Goal: Obtain resource: Download file/media

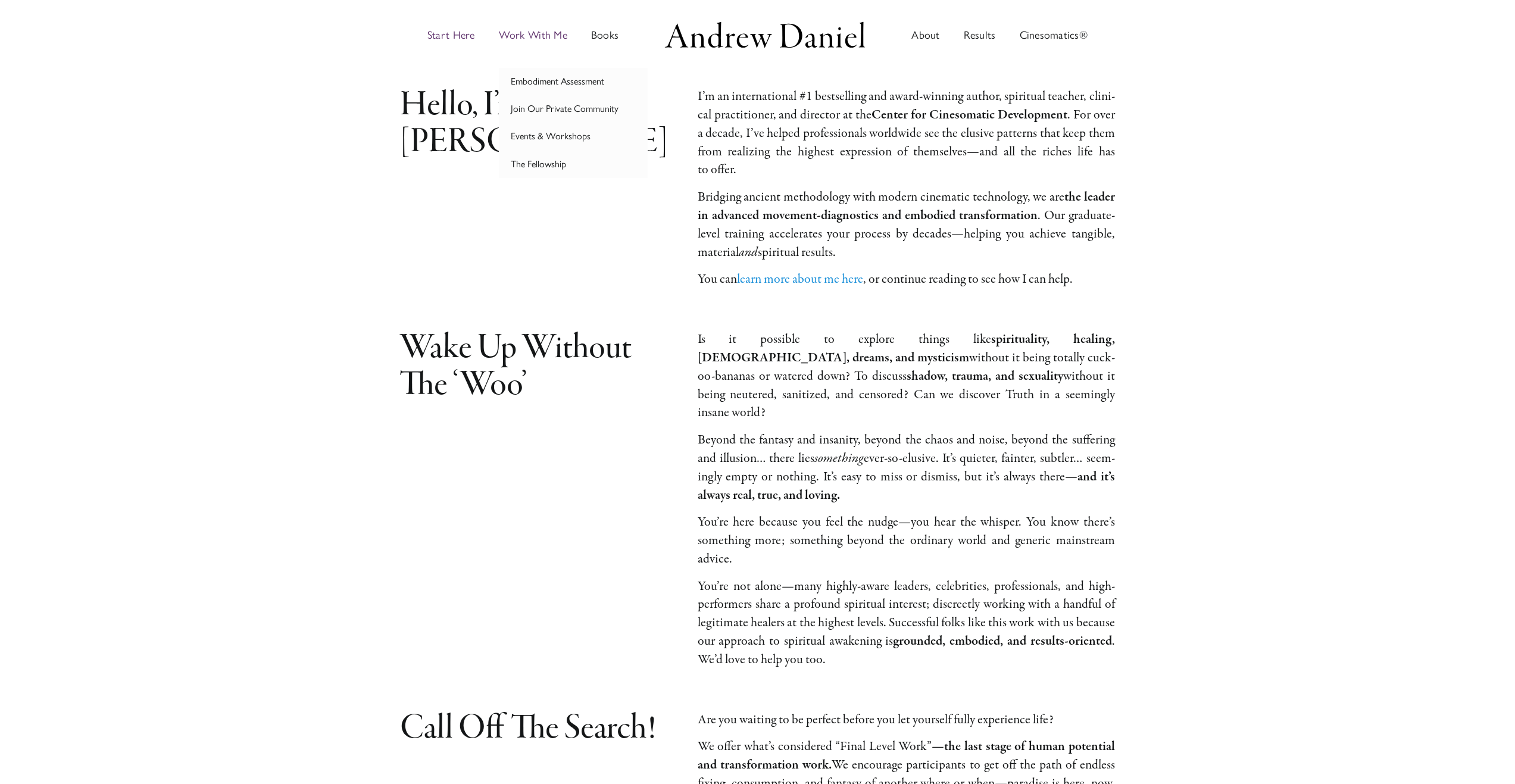
click at [523, 36] on span "Work With Me" at bounding box center [533, 35] width 68 height 10
click at [1045, 36] on span "Cinesomatics®" at bounding box center [1053, 35] width 68 height 10
click at [462, 32] on span "Start Here" at bounding box center [451, 35] width 48 height 10
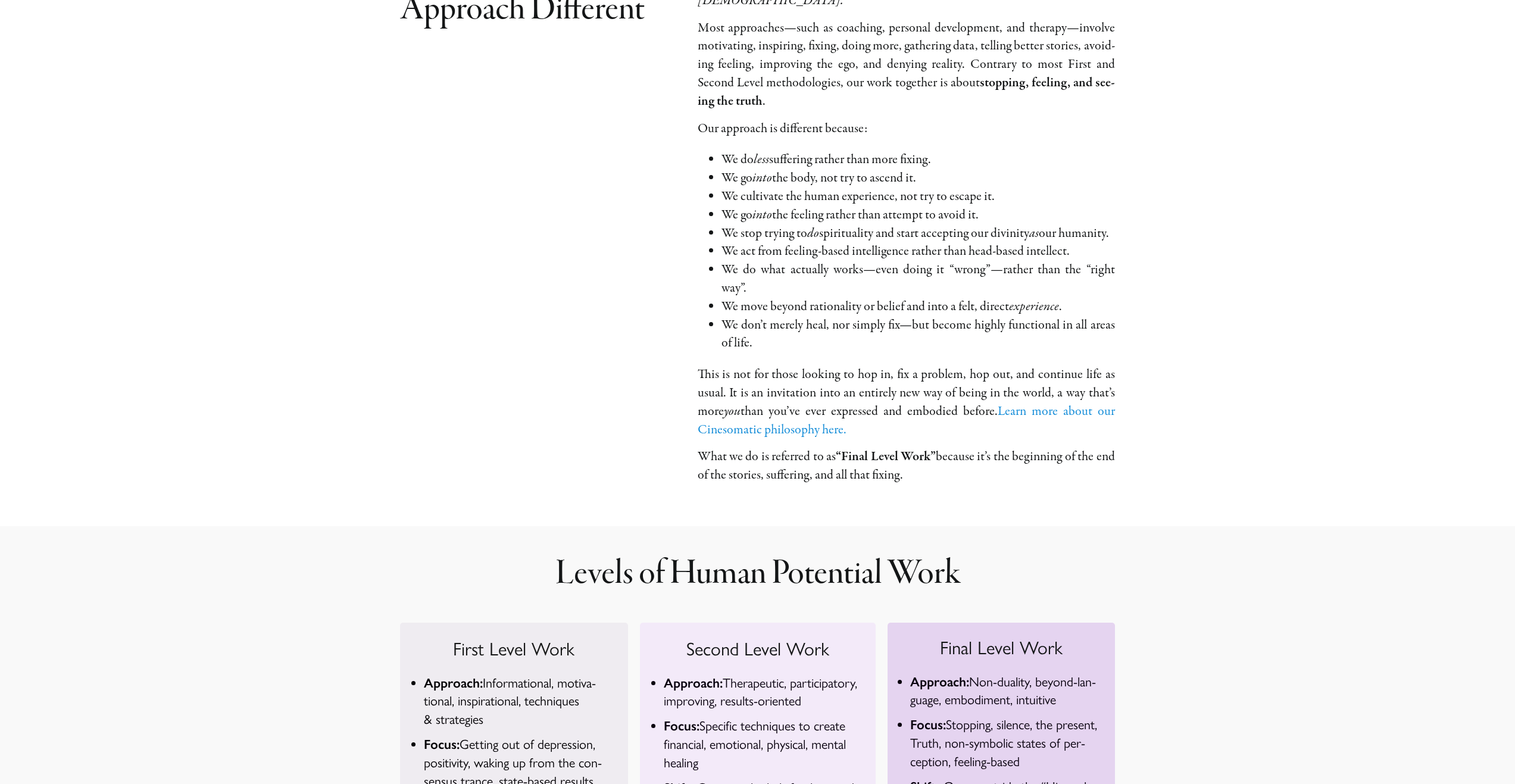
scroll to position [5310, 0]
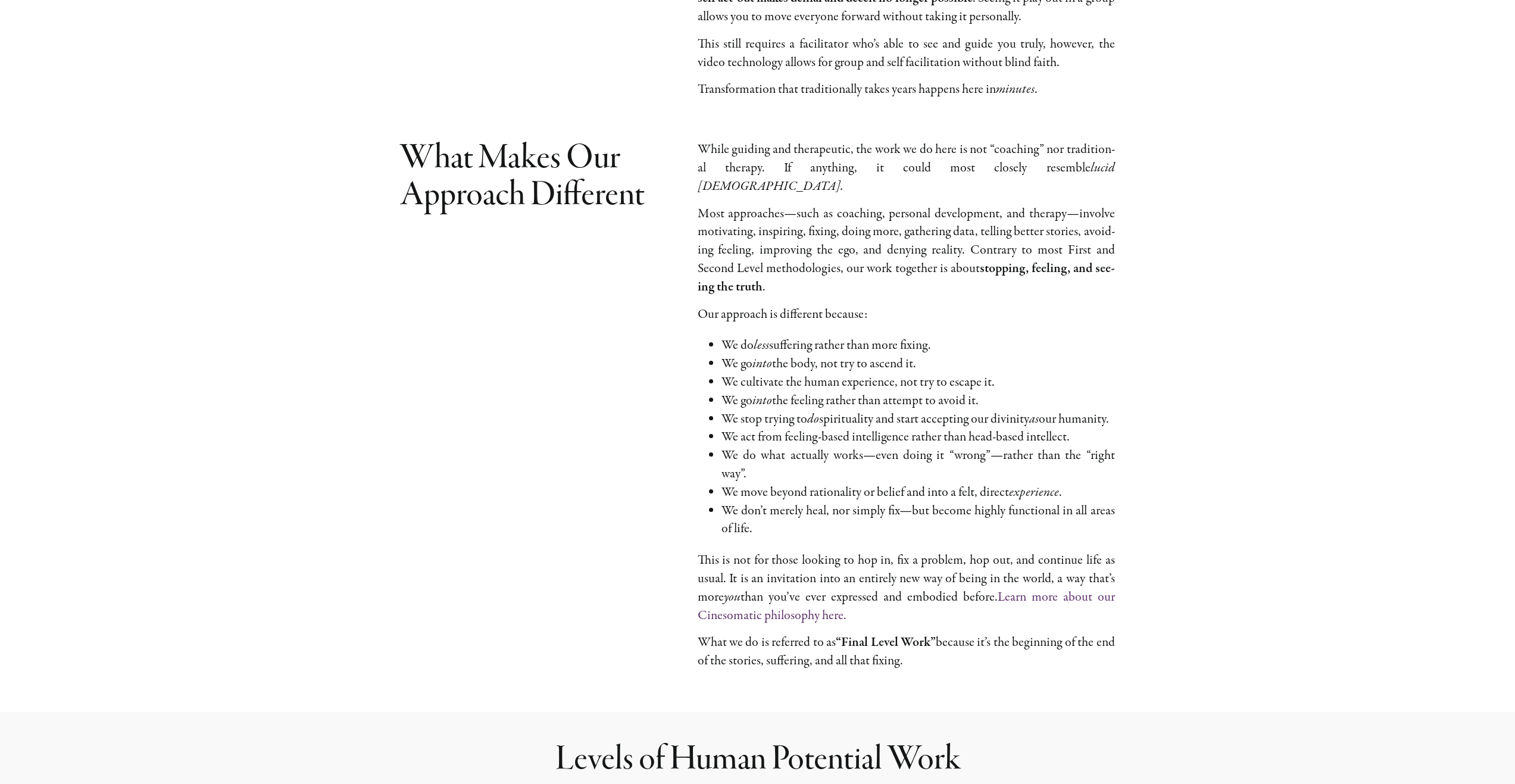
click at [1049, 588] on link "Learn more about our Cinesomatic phi­los­o­phy here." at bounding box center [906, 606] width 417 height 37
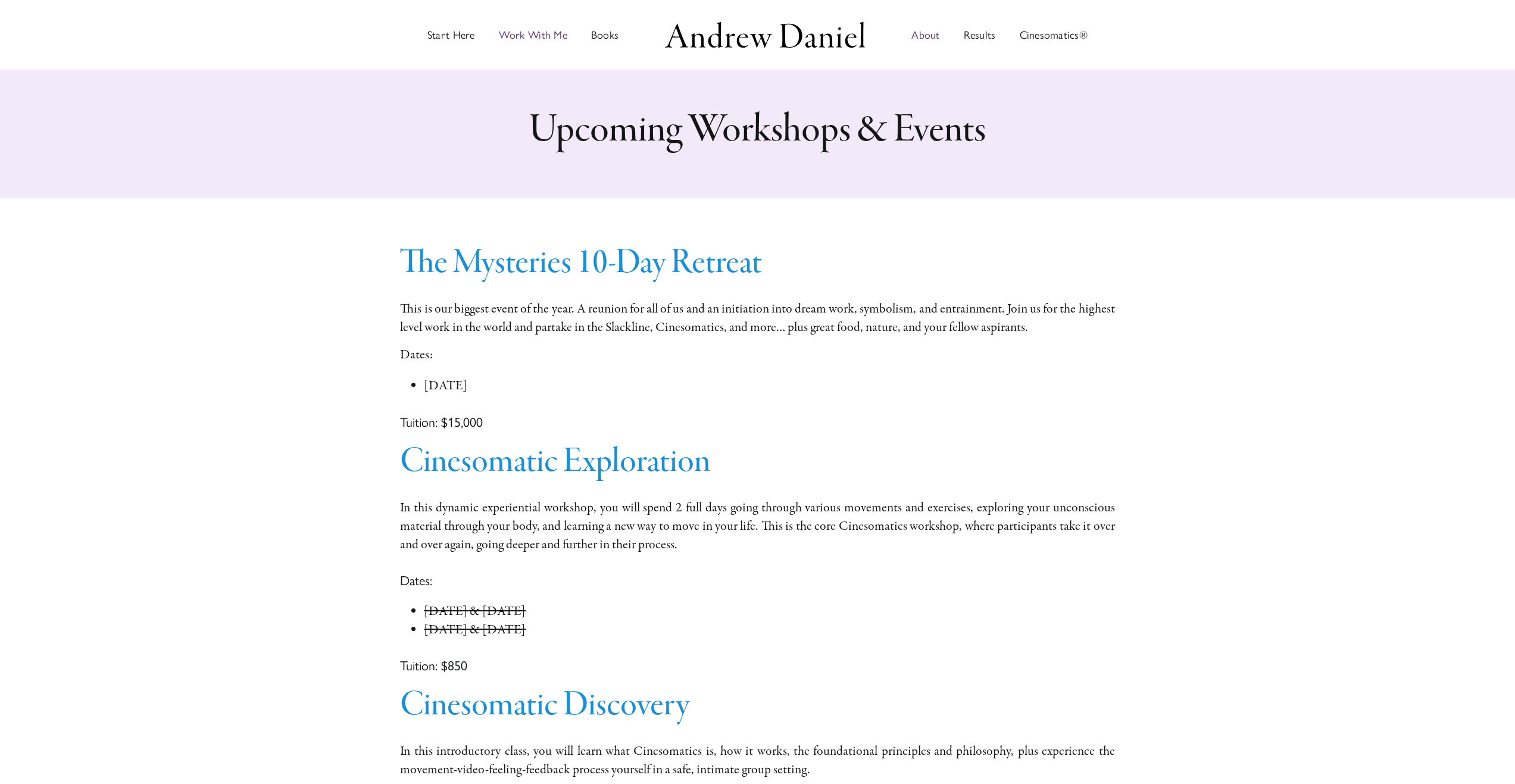
click at [916, 35] on span "About" at bounding box center [925, 35] width 28 height 10
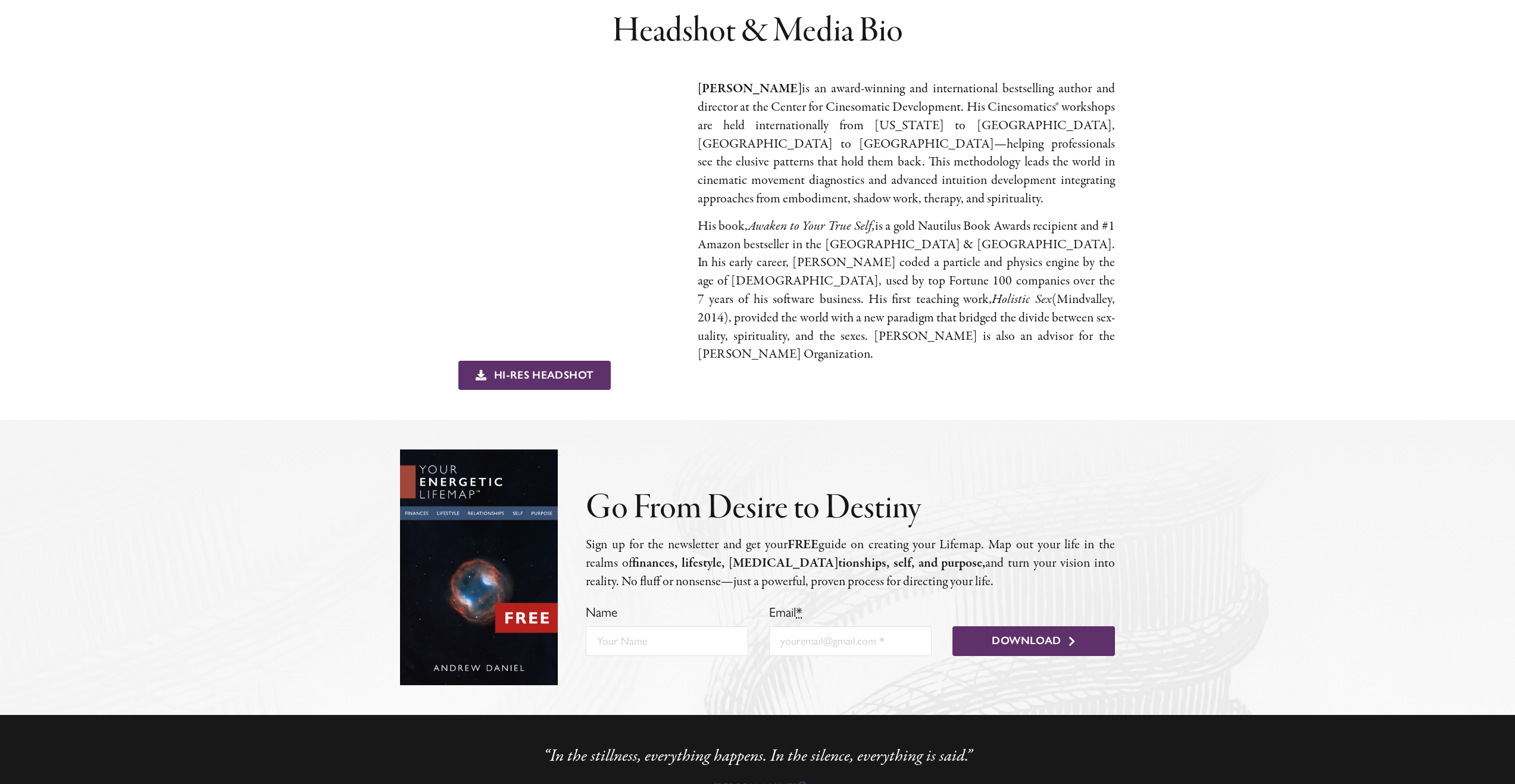
scroll to position [776, 0]
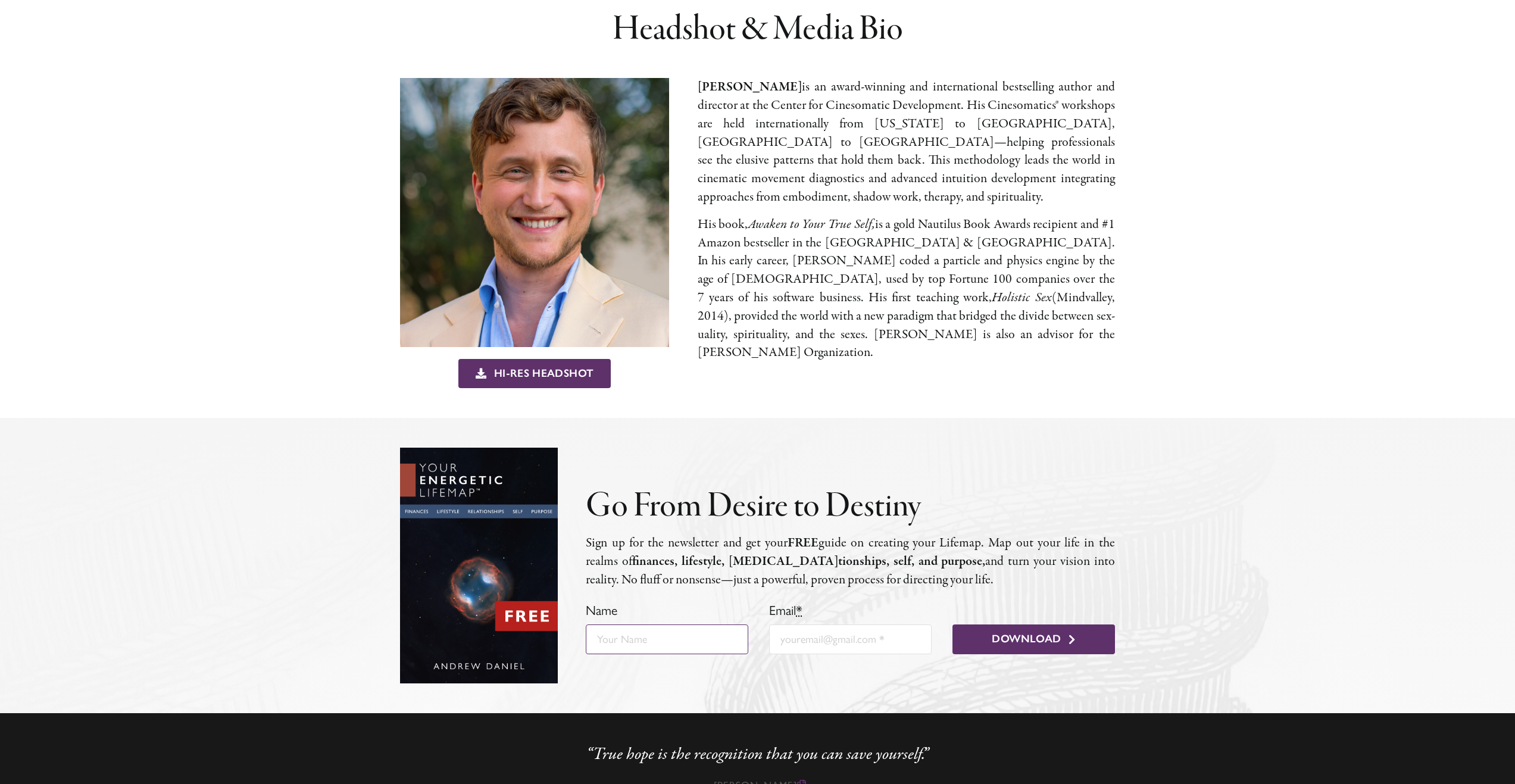
click at [698, 625] on input "Name" at bounding box center [666, 640] width 162 height 30
type input "k"
type input "Kelly Long"
click at [780, 625] on input "Email *" at bounding box center [850, 640] width 162 height 30
type input "k"
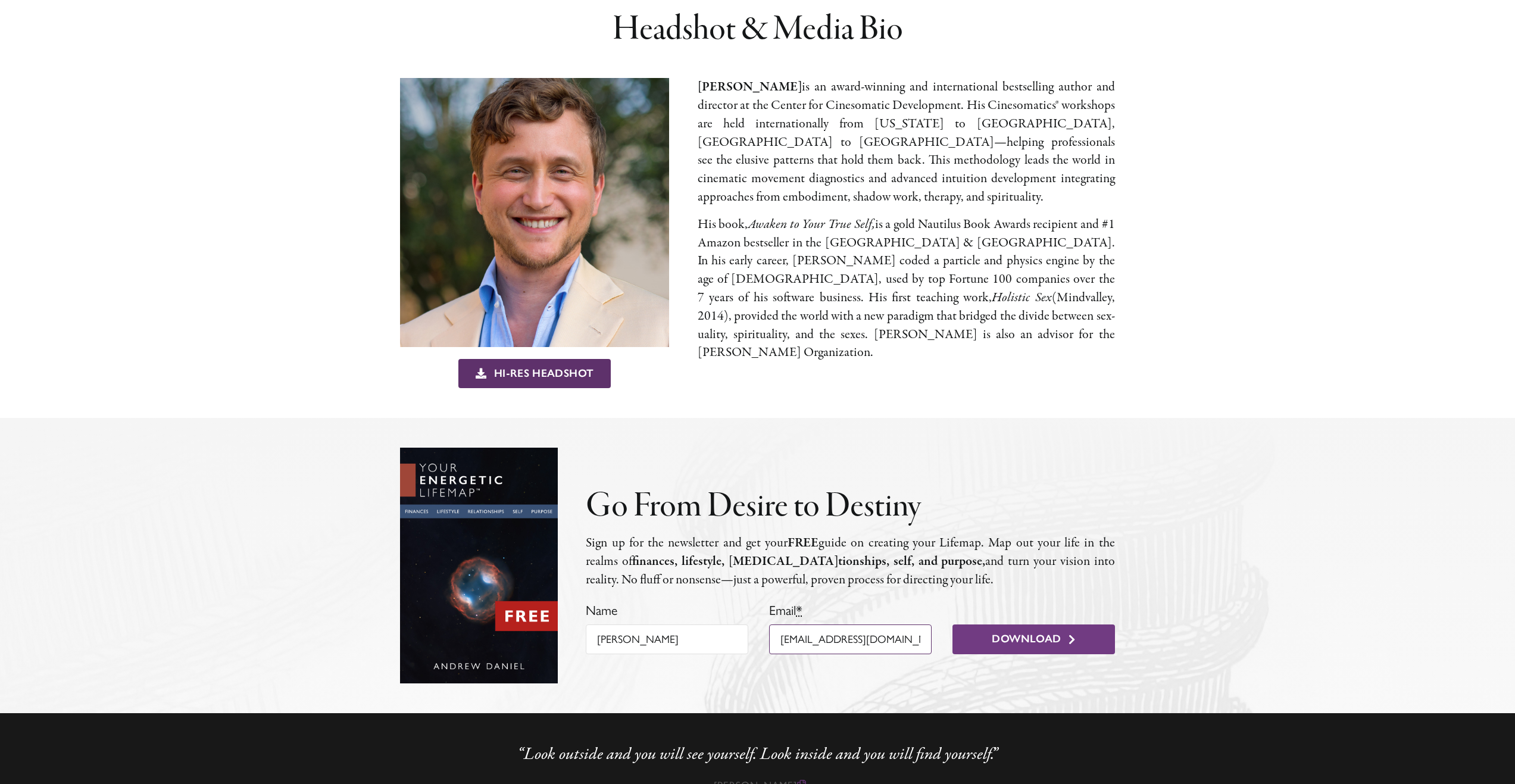
type input "kellylong1100@gmail.com"
click at [1039, 632] on span "Download" at bounding box center [1026, 639] width 69 height 13
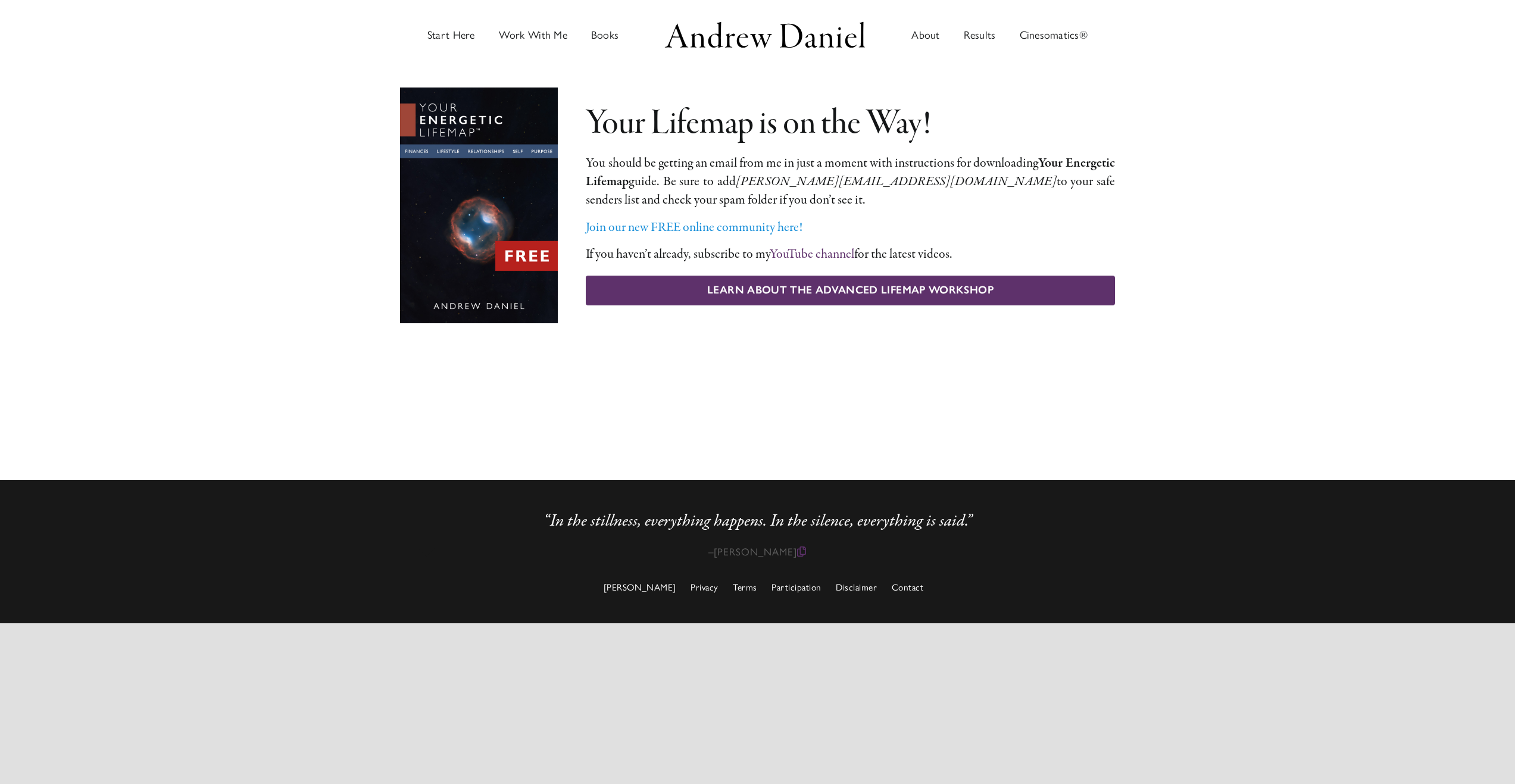
click at [822, 252] on link "YouTube chan­nel" at bounding box center [811, 253] width 84 height 18
